Goal: Task Accomplishment & Management: Complete application form

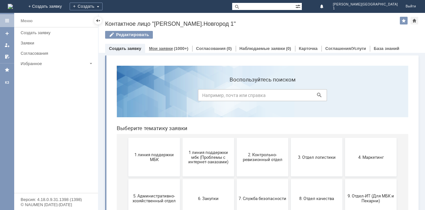
click at [154, 49] on link "Мои заявки" at bounding box center [161, 48] width 24 height 5
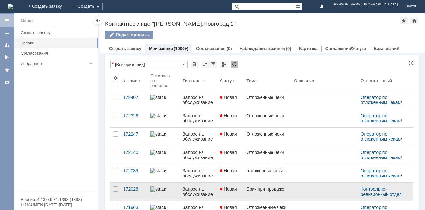
click at [242, 194] on link "Новая" at bounding box center [230, 192] width 26 height 18
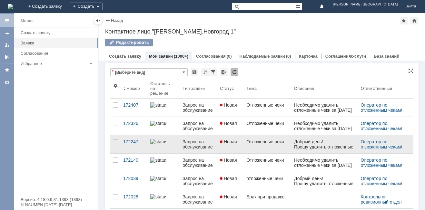
click at [270, 142] on div "Отложенные чеки" at bounding box center [268, 141] width 43 height 5
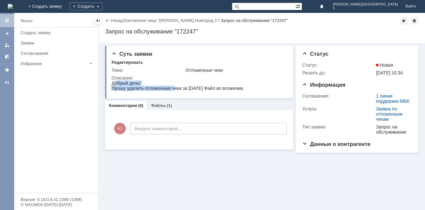
drag, startPoint x: 114, startPoint y: 82, endPoint x: 174, endPoint y: 88, distance: 60.6
click at [174, 88] on body "Добрый день! Прошу удалить отложенные чеки за 26.08.25г. Файл во вложении." at bounding box center [178, 86] width 133 height 10
drag, startPoint x: 167, startPoint y: 69, endPoint x: 153, endPoint y: 72, distance: 14.6
click at [167, 69] on div "Тема:" at bounding box center [148, 70] width 73 height 5
drag, startPoint x: 224, startPoint y: 161, endPoint x: 134, endPoint y: 86, distance: 116.6
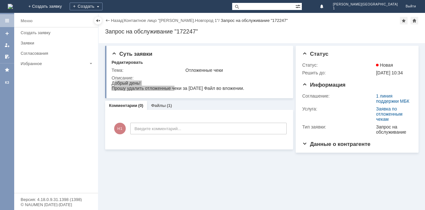
click at [140, 74] on td "Описание:" at bounding box center [199, 83] width 175 height 19
click at [155, 75] on td "Описание:" at bounding box center [199, 83] width 175 height 19
click at [253, 75] on td "Описание:" at bounding box center [199, 83] width 175 height 19
click at [160, 187] on div "Суть заявки Редактировать Тема: Отложенные чеки Описание: Комментарии (0) Файлы…" at bounding box center [262, 126] width 327 height 167
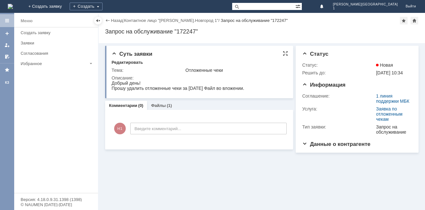
click at [244, 88] on span "Прошу удалить отложенные чеки за [DATE] Файл во вложении." at bounding box center [178, 88] width 133 height 5
drag, startPoint x: 112, startPoint y: 83, endPoint x: 219, endPoint y: 91, distance: 107.8
click at [219, 91] on html "Добрый день! Прошу удалить отложенные чеки за 26.08.25г. Файл во вложении." at bounding box center [199, 86] width 175 height 10
copy body "Добрый день! Прошу удалить отложенные чеки за 26.08.25г. Файл во вложении."
click at [66, 9] on link "+ Создать заявку" at bounding box center [45, 6] width 41 height 13
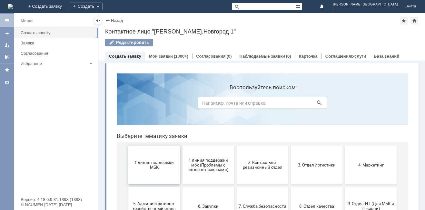
click at [151, 166] on span "1 линия поддержки МБК" at bounding box center [154, 165] width 48 height 10
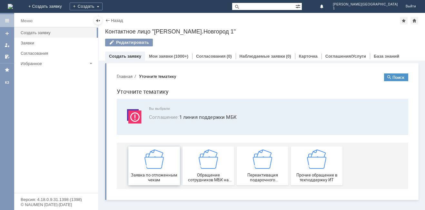
click at [150, 164] on img at bounding box center [154, 159] width 19 height 19
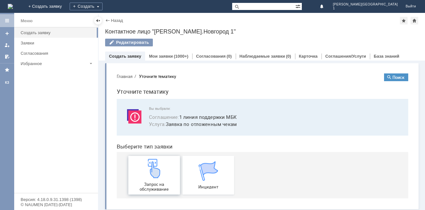
click at [150, 159] on img at bounding box center [154, 168] width 19 height 19
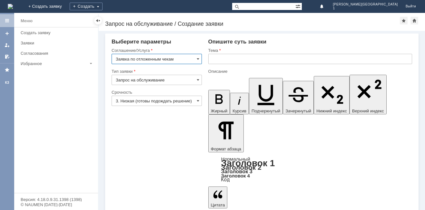
click at [196, 78] on input "Запрос на обслуживание" at bounding box center [157, 80] width 90 height 10
drag, startPoint x: 173, startPoint y: 145, endPoint x: 189, endPoint y: 123, distance: 27.2
type input "Запрос на обслуживание"
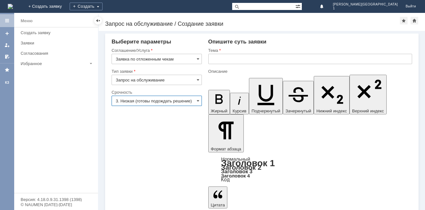
click at [196, 101] on input "3. Низкая (готовы подождать решение)" at bounding box center [157, 101] width 90 height 10
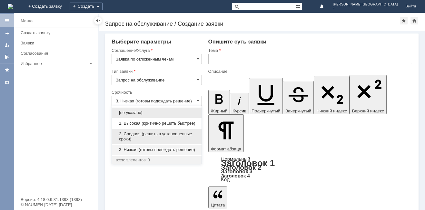
click at [153, 134] on span "2. Средняя (решить в установленные сроки)" at bounding box center [157, 137] width 82 height 10
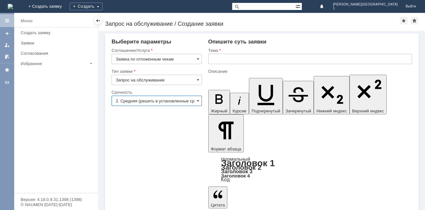
type input "2. Средняя (решить в установленные сроки)"
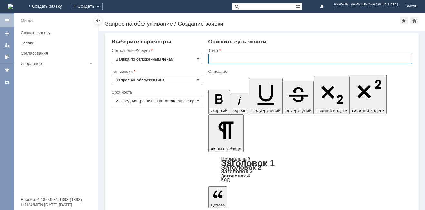
click at [212, 58] on input "text" at bounding box center [310, 59] width 204 height 10
type input "ОТЛОЖЕННЫЕ ЧЕКИ"
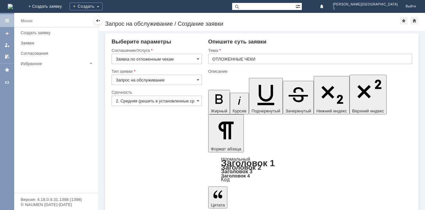
drag, startPoint x: 293, startPoint y: 1541, endPoint x: 299, endPoint y: 1543, distance: 6.7
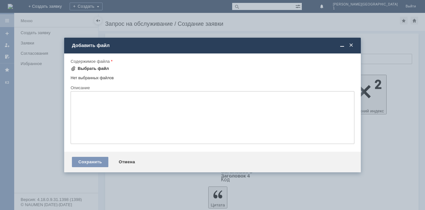
click at [91, 69] on div "Выбрать файл" at bounding box center [93, 68] width 31 height 5
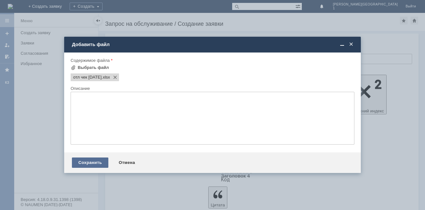
click at [99, 164] on div "Сохранить" at bounding box center [90, 163] width 36 height 10
